Goal: Find contact information: Find contact information

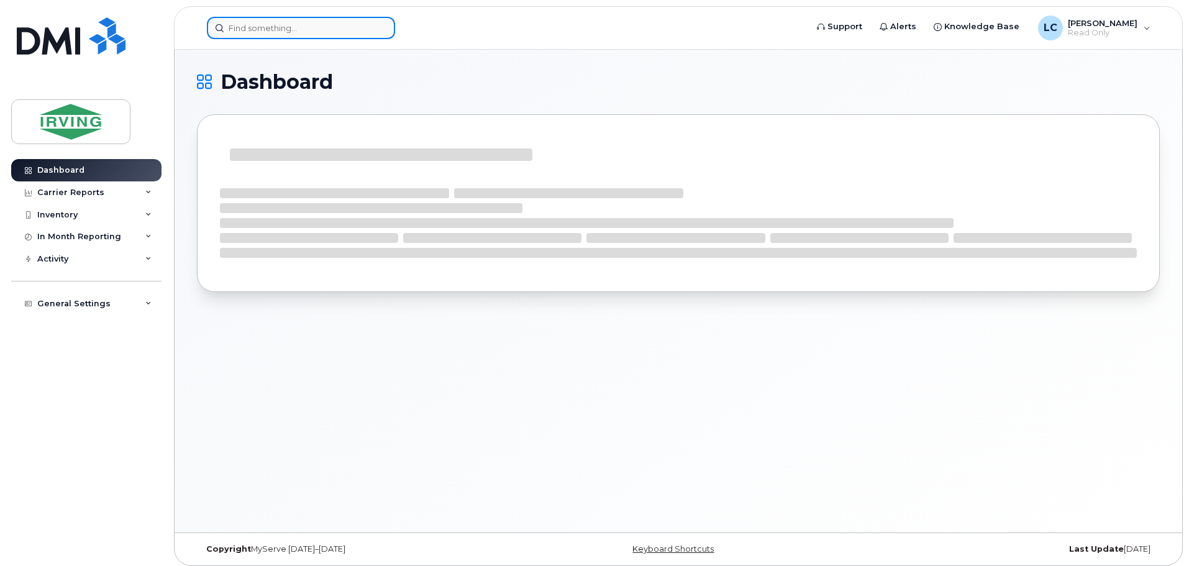
click at [264, 33] on input at bounding box center [301, 28] width 188 height 22
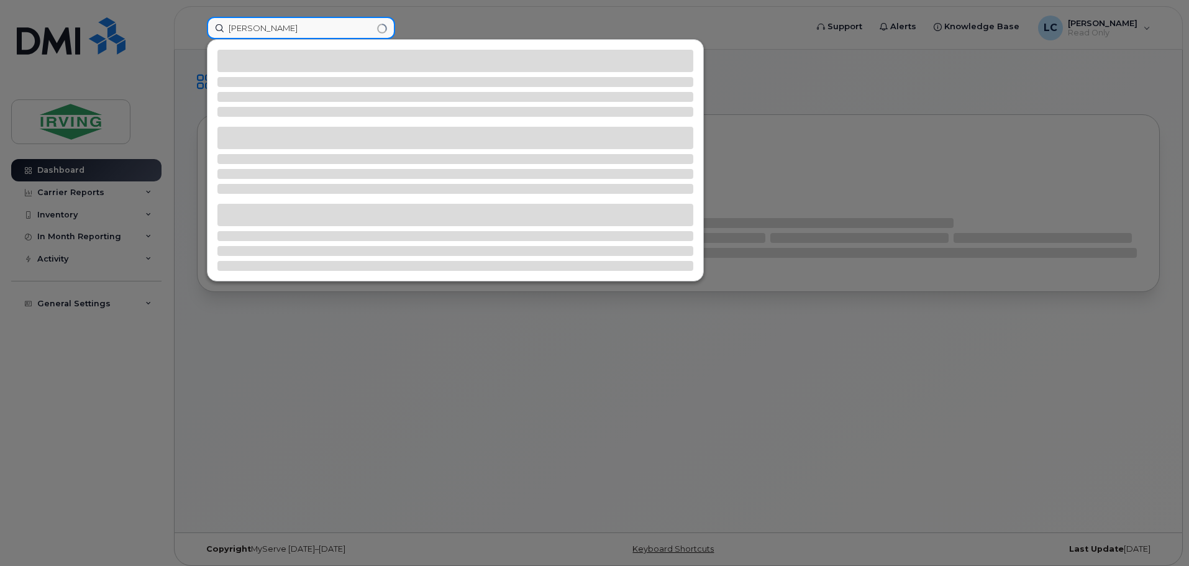
type input "brendan baker"
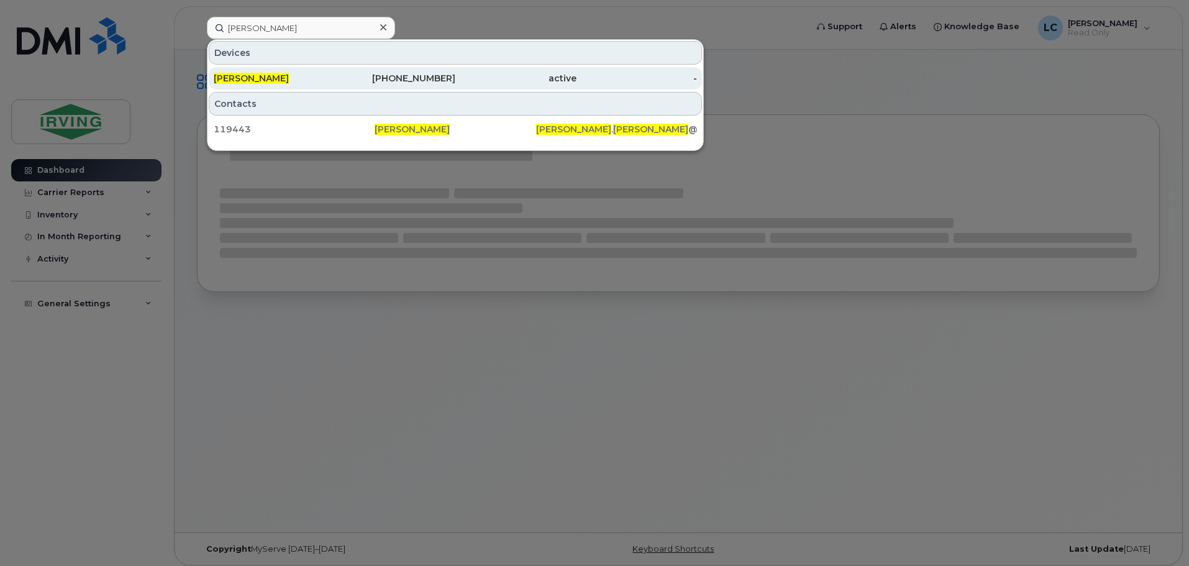
click at [398, 80] on div "506-650-6154" at bounding box center [395, 78] width 121 height 12
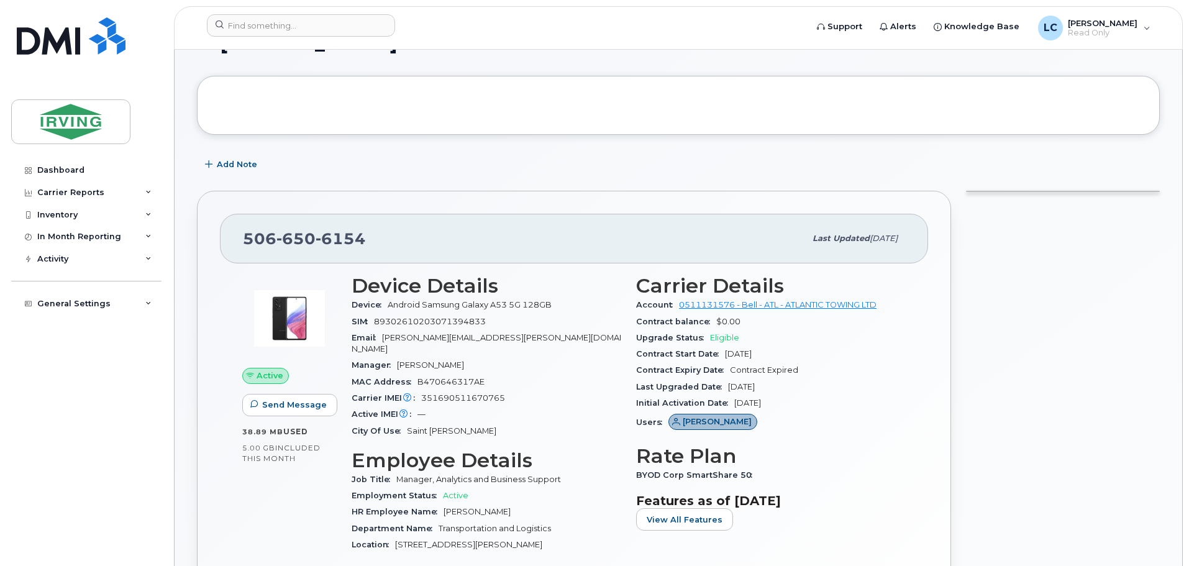
scroll to position [62, 0]
